Goal: Find specific page/section: Find specific page/section

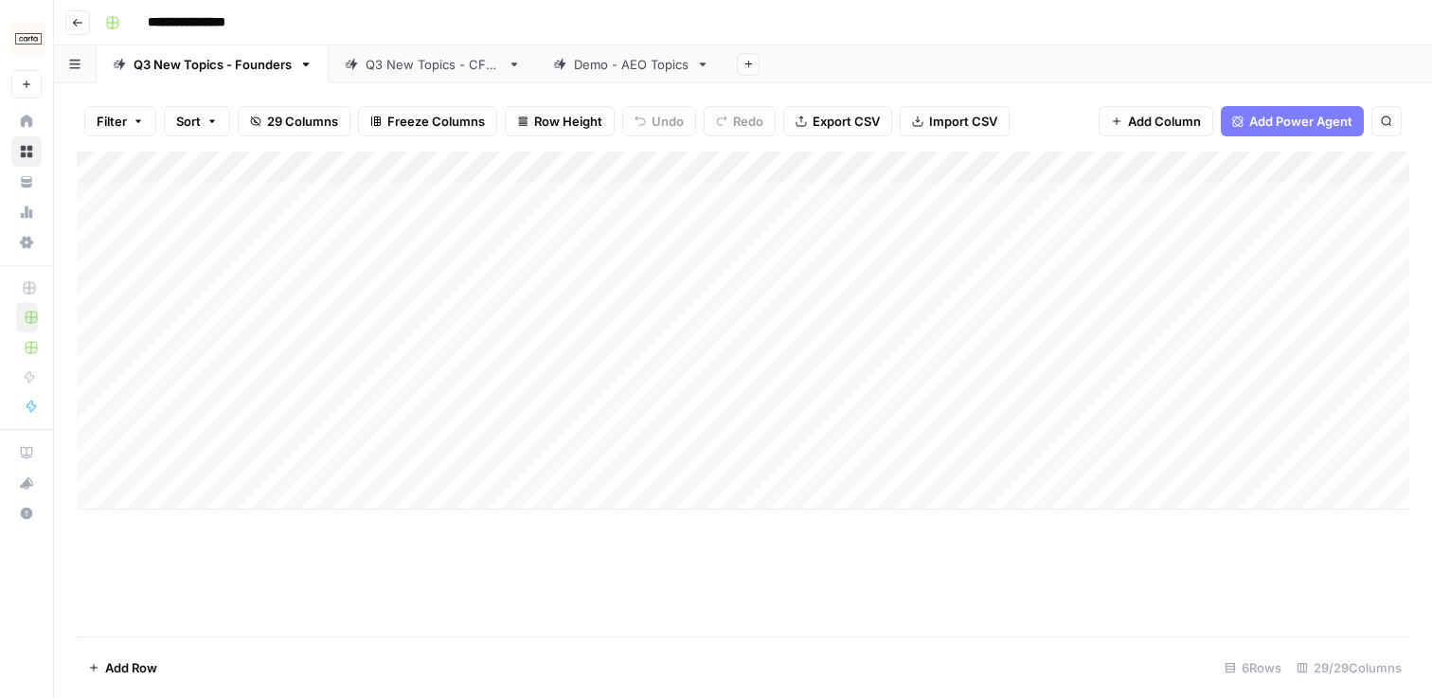
click at [592, 552] on div "Add Column" at bounding box center [743, 394] width 1332 height 485
click at [388, 55] on div "Q3 New Topics - CFOs" at bounding box center [433, 64] width 134 height 19
click at [418, 398] on div "Add Column" at bounding box center [743, 394] width 1332 height 485
click at [492, 395] on div "Add Column" at bounding box center [743, 394] width 1332 height 485
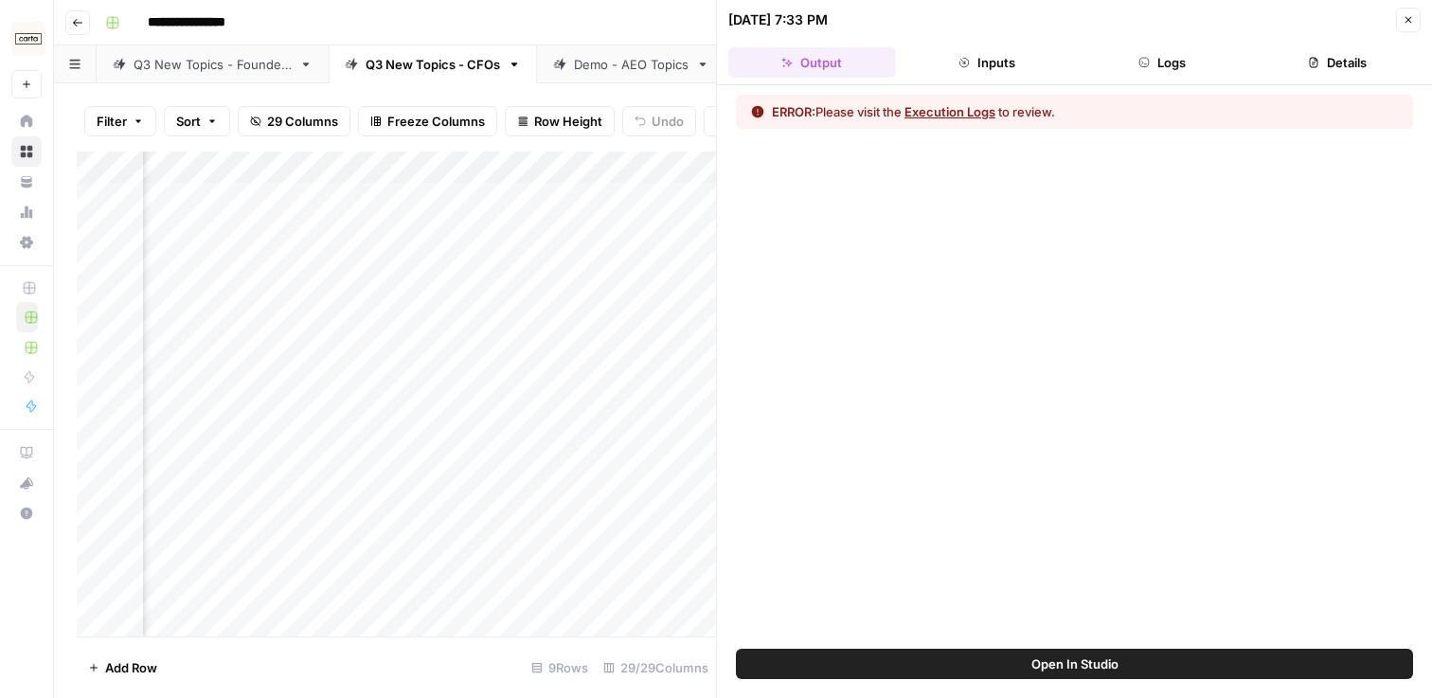
click at [987, 111] on button "Execution Logs" at bounding box center [949, 111] width 91 height 19
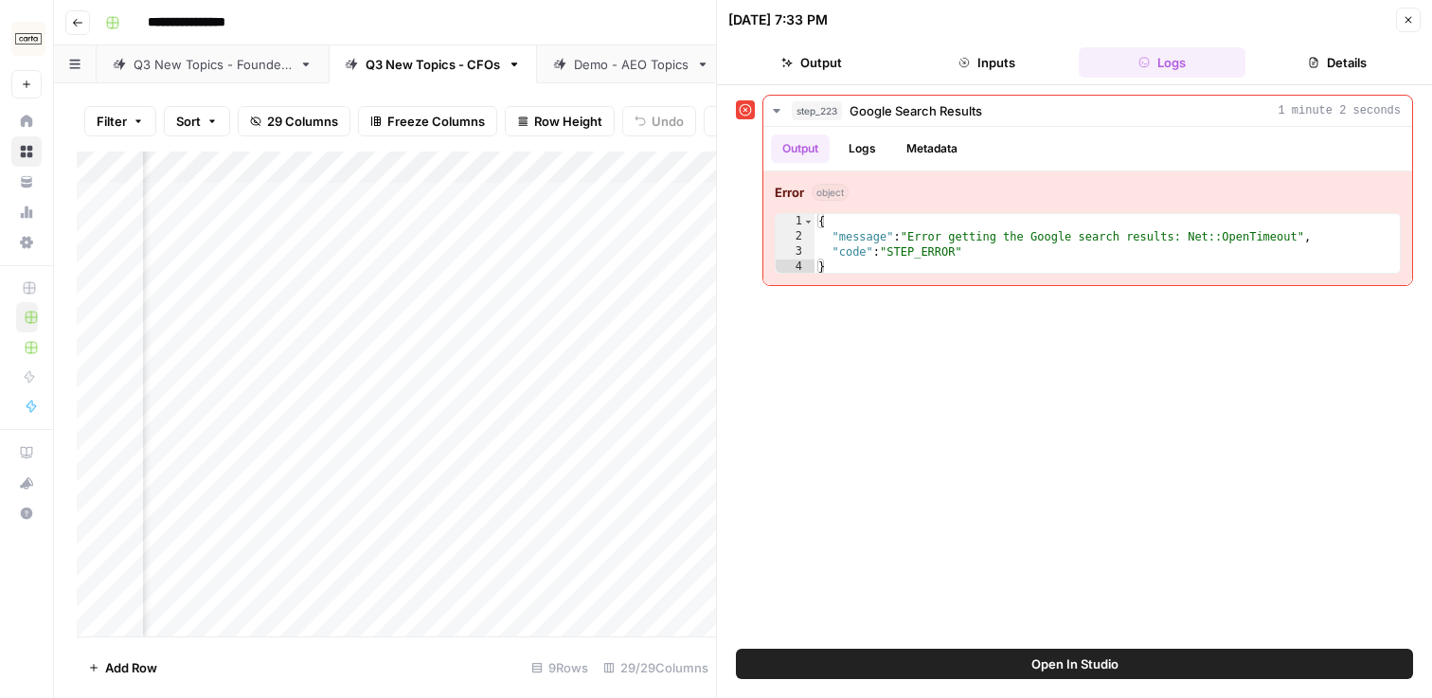
click at [1404, 16] on icon "button" at bounding box center [1408, 19] width 11 height 11
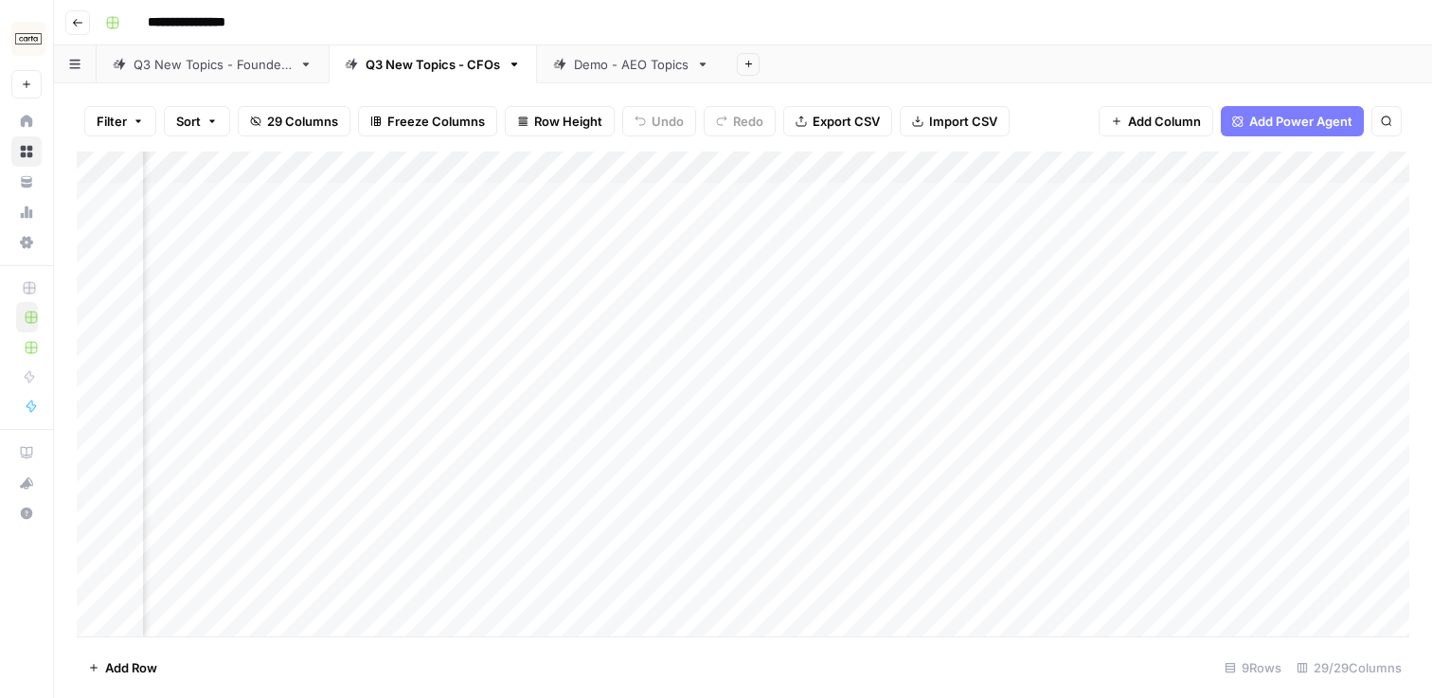
scroll to position [0, 2283]
click at [539, 393] on div "Add Column" at bounding box center [743, 394] width 1332 height 485
click at [784, 169] on div "Add Column" at bounding box center [743, 394] width 1332 height 485
click at [825, 218] on span "All Rows" at bounding box center [854, 211] width 119 height 19
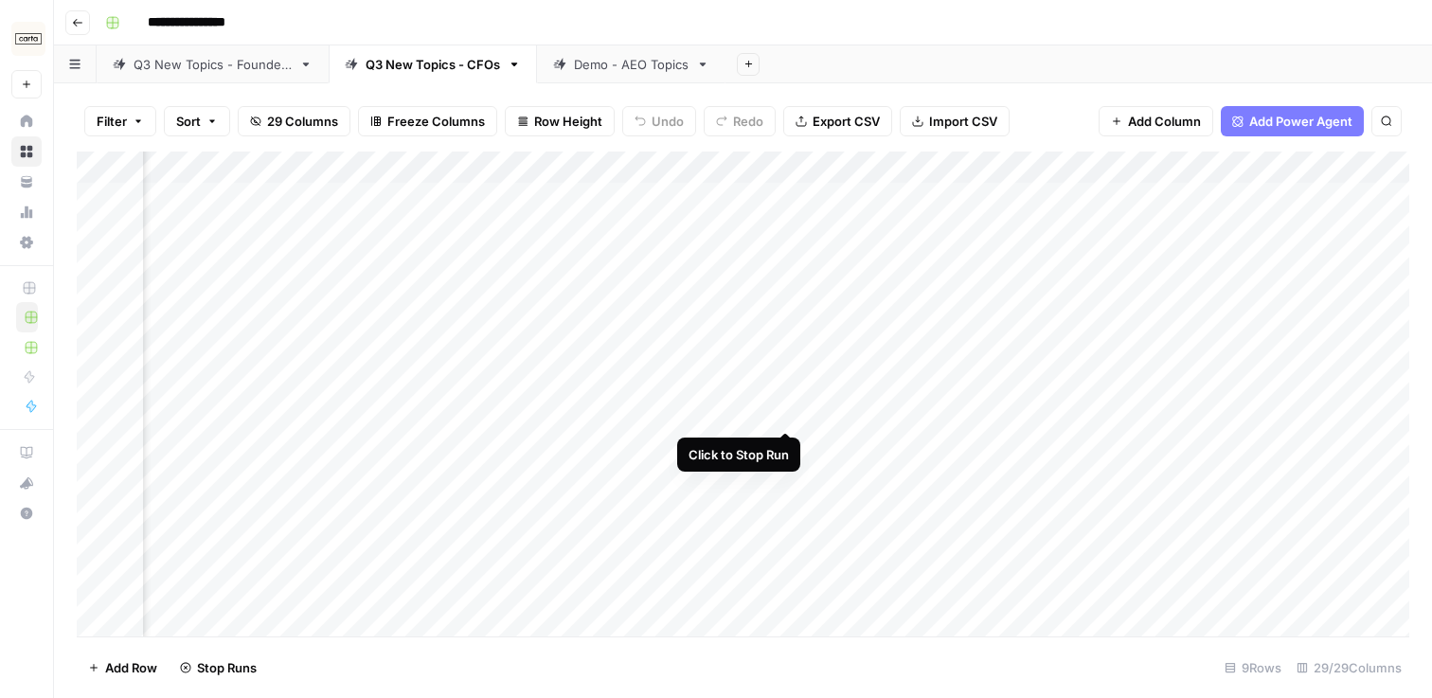
click at [788, 398] on div "Add Column" at bounding box center [743, 394] width 1332 height 485
click at [154, 63] on div "Q3 New Topics - Founders" at bounding box center [213, 64] width 158 height 19
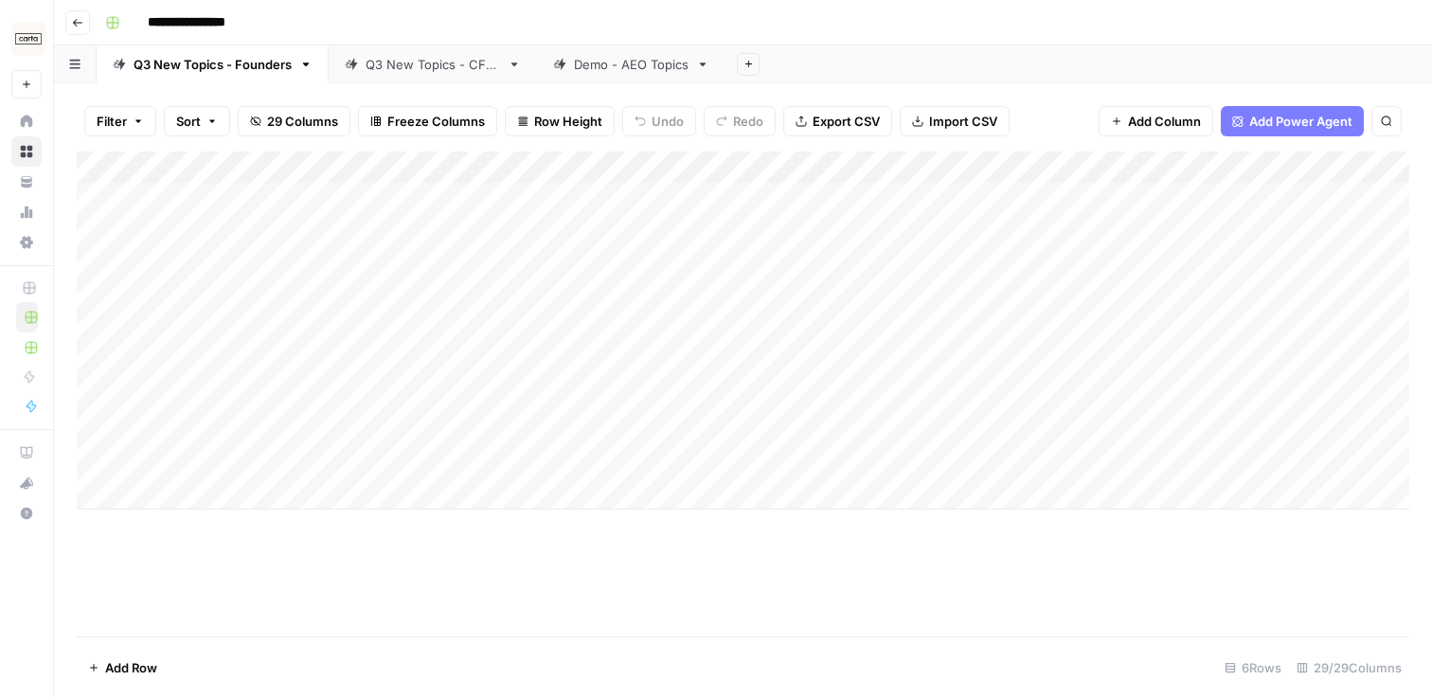
click at [366, 69] on div "Q3 New Topics - CFOs" at bounding box center [433, 64] width 134 height 19
click at [232, 79] on link "Q3 New Topics - Founders" at bounding box center [213, 64] width 232 height 38
click at [413, 443] on div "Add Column" at bounding box center [743, 331] width 1332 height 358
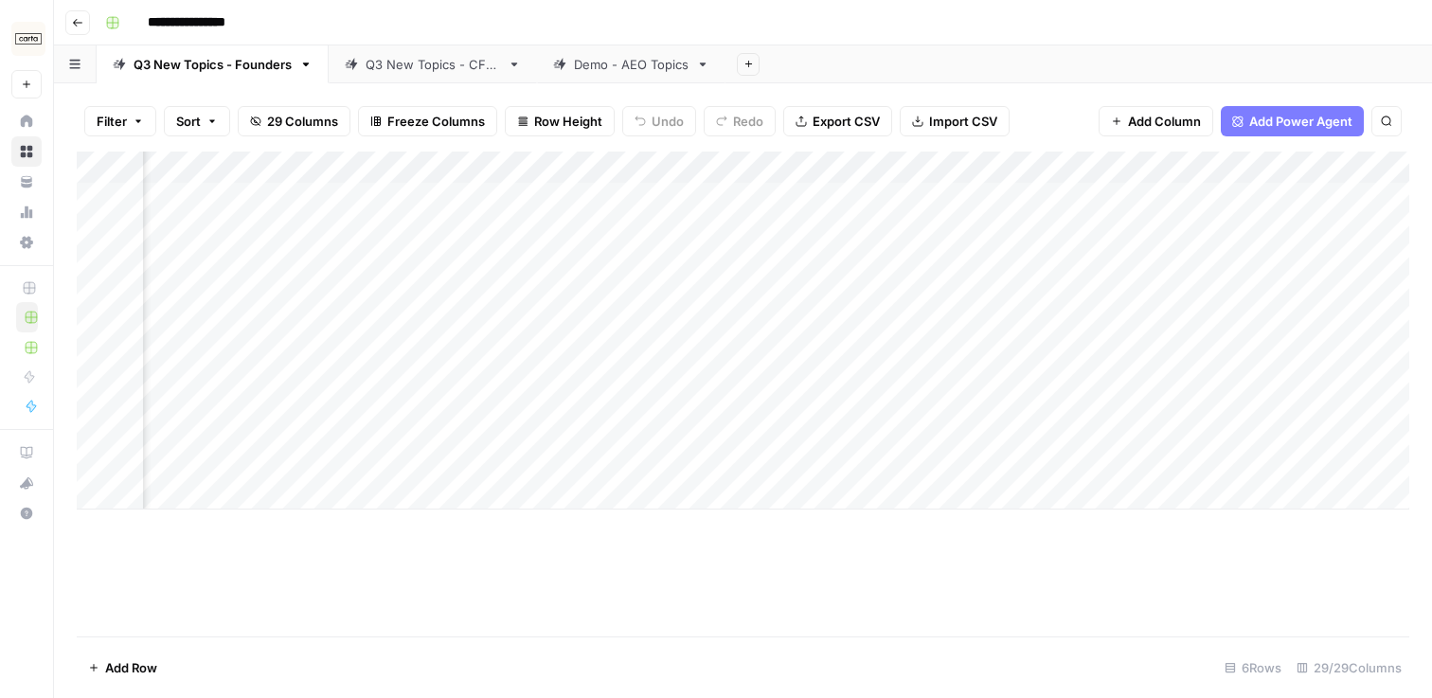
click at [413, 443] on div "Add Column" at bounding box center [743, 331] width 1332 height 358
click at [409, 441] on div "Add Column" at bounding box center [743, 331] width 1332 height 358
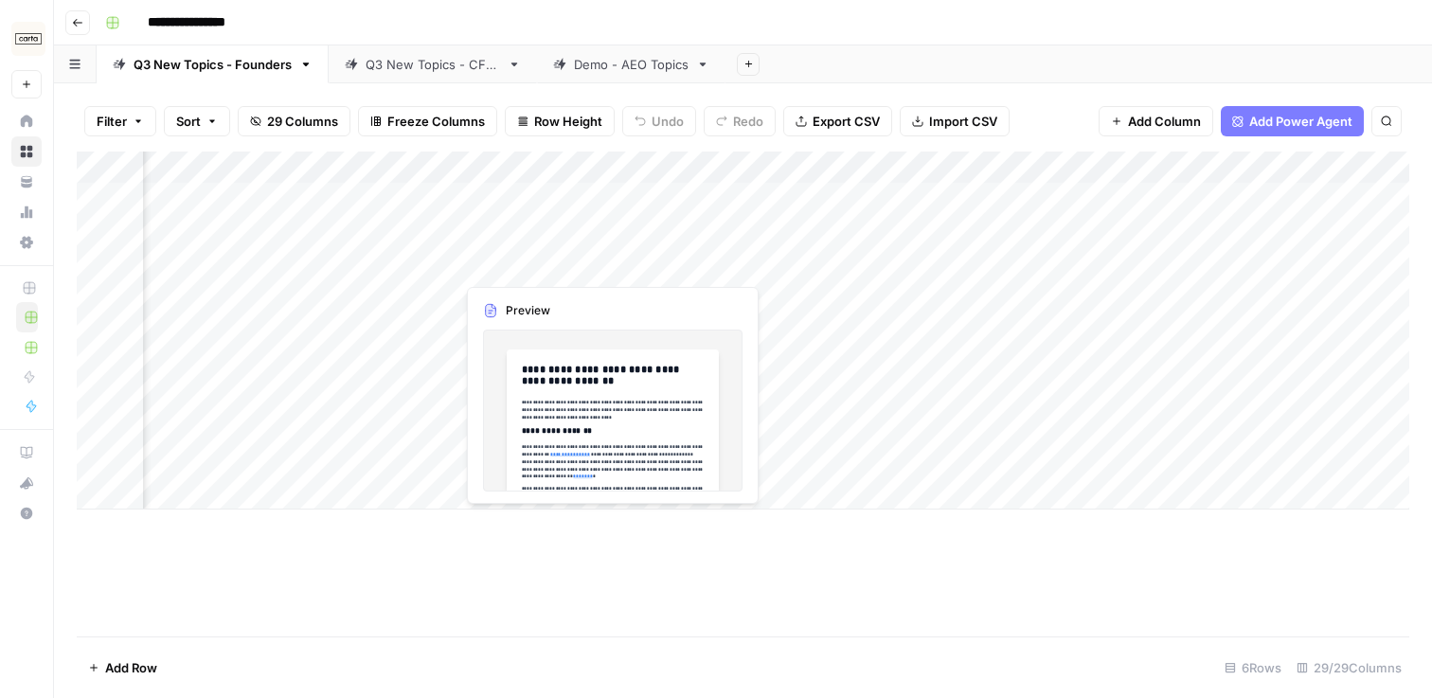
scroll to position [0, 3368]
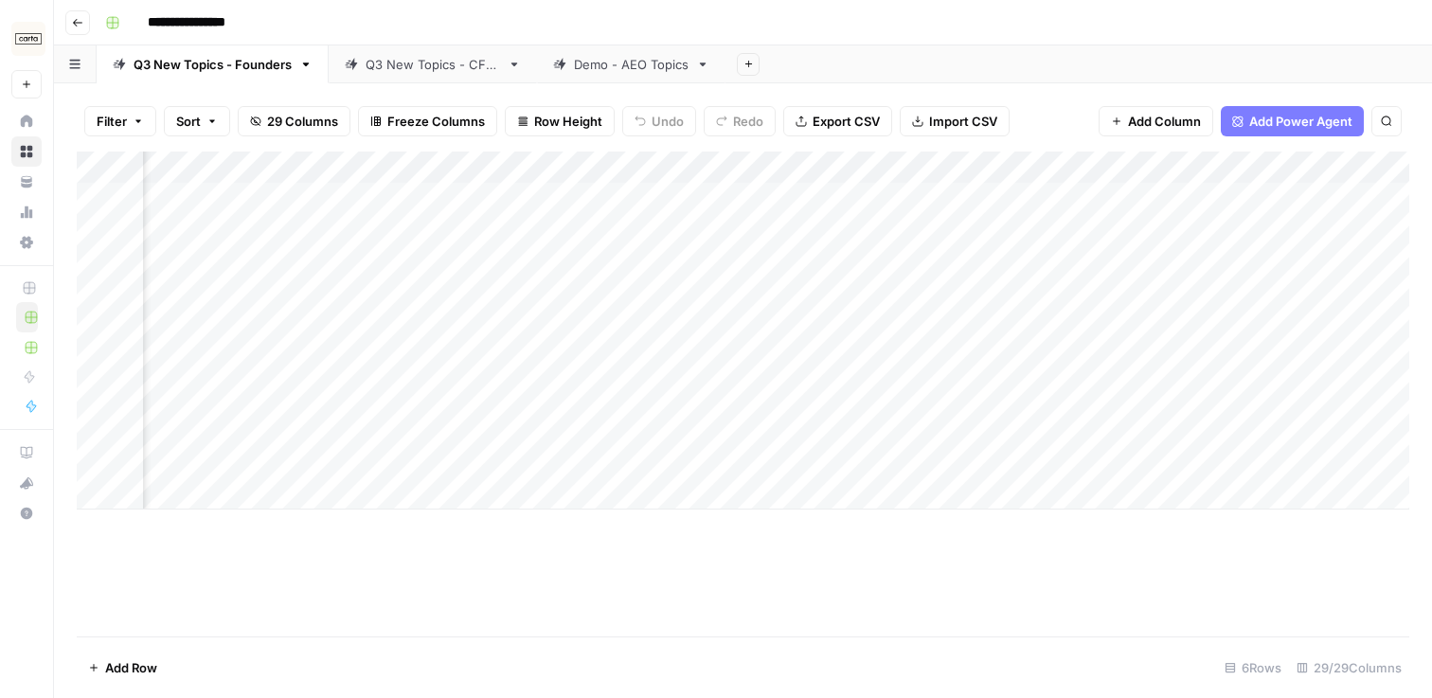
click at [805, 169] on div "Add Column" at bounding box center [743, 331] width 1332 height 358
click at [735, 199] on div "Add Column" at bounding box center [743, 331] width 1332 height 358
click at [809, 194] on div "Add Column" at bounding box center [743, 331] width 1332 height 358
click at [807, 244] on div "Add Column" at bounding box center [743, 331] width 1332 height 358
click at [803, 293] on div "Add Column" at bounding box center [743, 331] width 1332 height 358
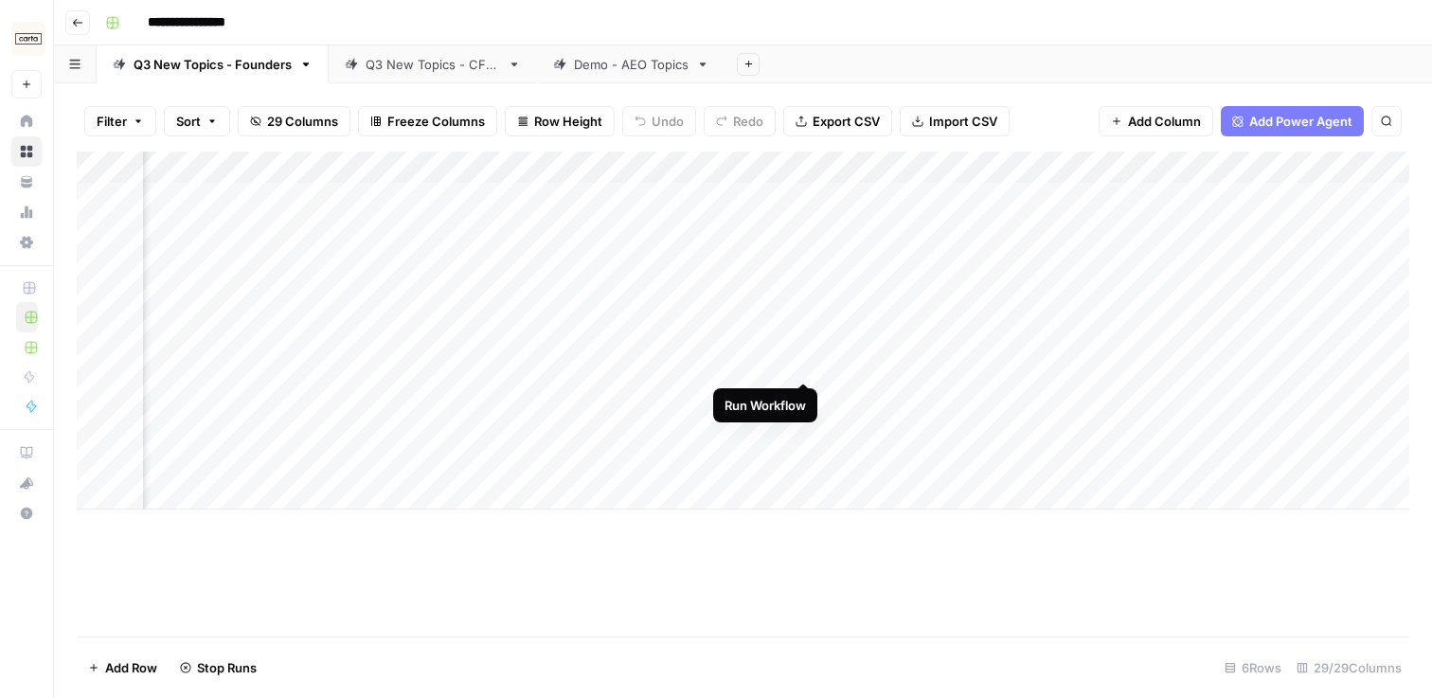
click at [807, 345] on div "Add Column" at bounding box center [743, 331] width 1332 height 358
click at [804, 396] on div "Add Column" at bounding box center [743, 331] width 1332 height 358
click at [803, 347] on div "Add Column" at bounding box center [743, 331] width 1332 height 358
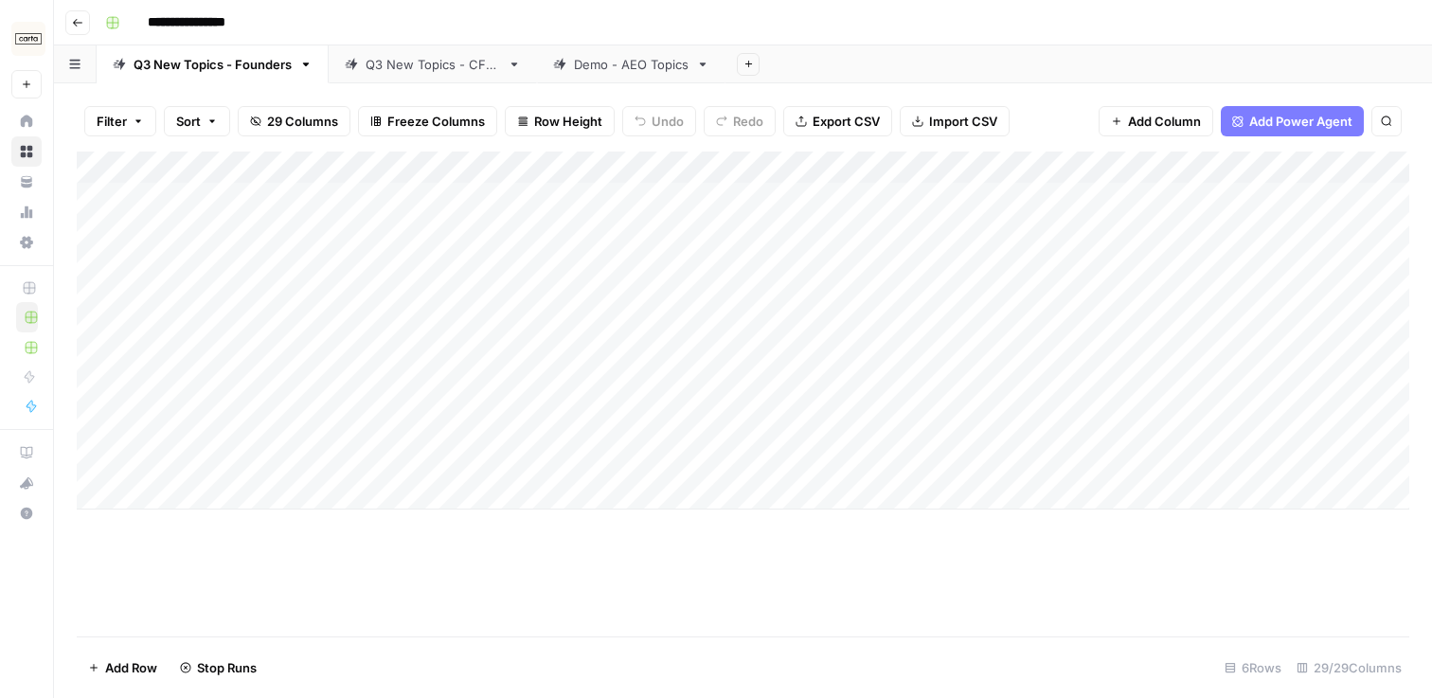
click at [400, 72] on div "Q3 New Topics - CFOs" at bounding box center [433, 64] width 134 height 19
click at [1098, 393] on div "Add Column" at bounding box center [743, 394] width 1332 height 485
click at [199, 74] on link "Q3 New Topics - Founders" at bounding box center [213, 64] width 232 height 38
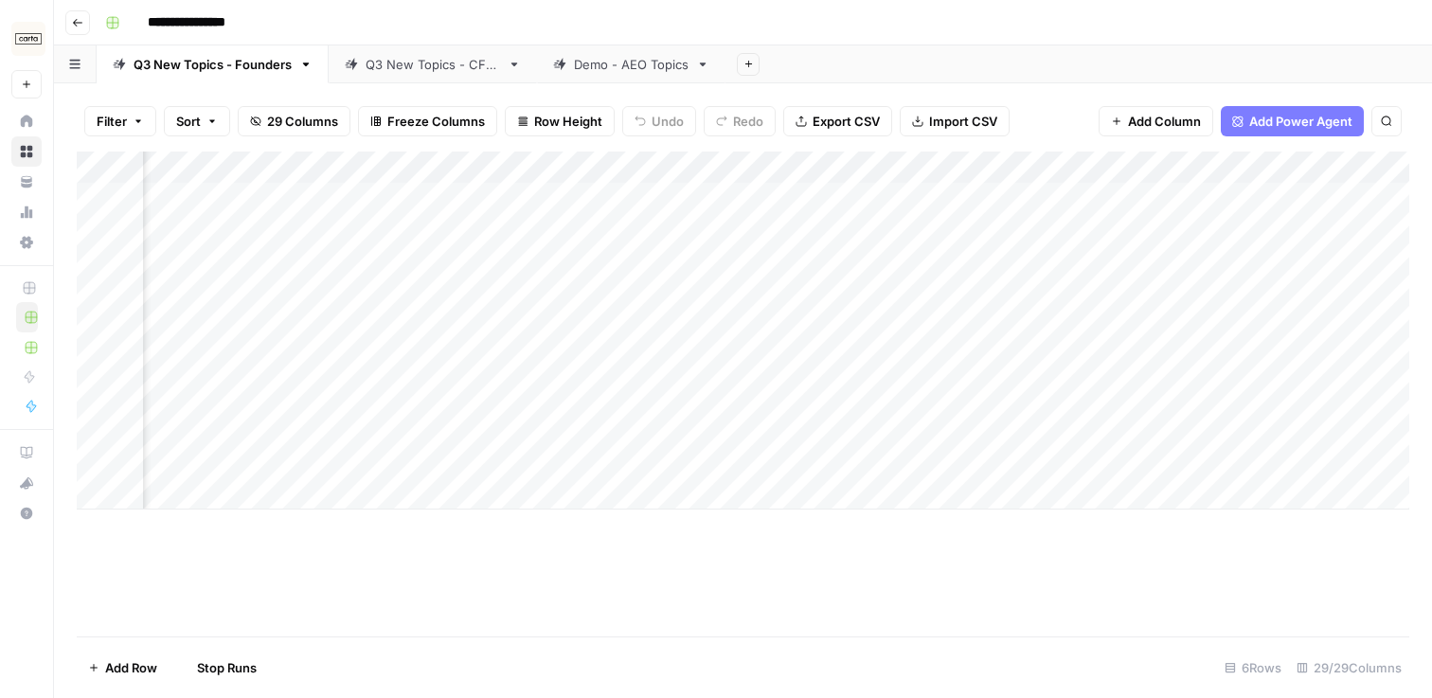
scroll to position [0, 3764]
click at [377, 68] on div "Q3 New Topics - CFOs" at bounding box center [433, 64] width 134 height 19
click at [203, 53] on link "Q3 New Topics - Founders" at bounding box center [213, 64] width 232 height 38
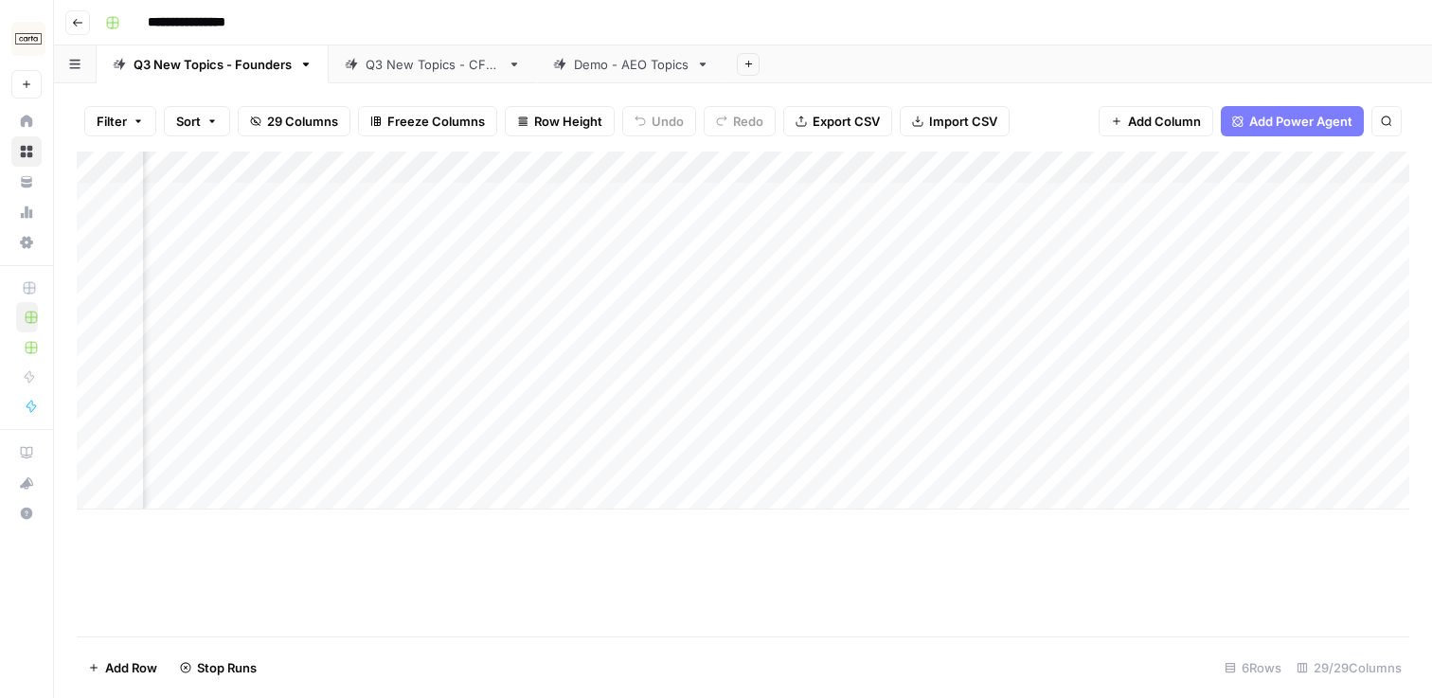
click at [437, 47] on link "Q3 New Topics - CFOs" at bounding box center [433, 64] width 208 height 38
click at [275, 64] on div "Q3 New Topics - Founders" at bounding box center [213, 64] width 158 height 19
